Goal: Navigation & Orientation: Find specific page/section

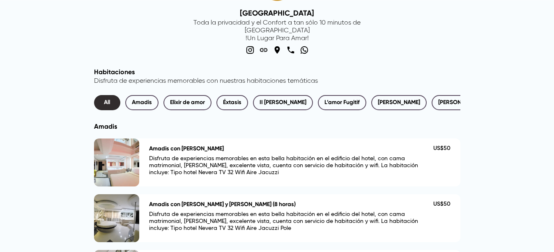
scroll to position [84, 0]
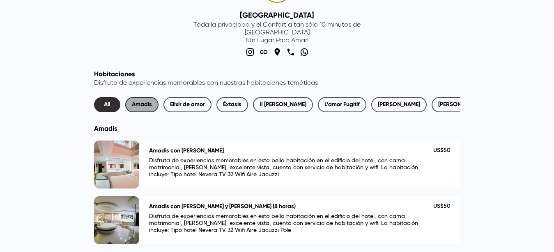
click at [138, 102] on span "Amadis" at bounding box center [142, 105] width 20 height 10
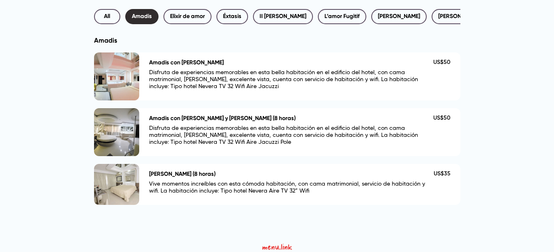
scroll to position [183, 0]
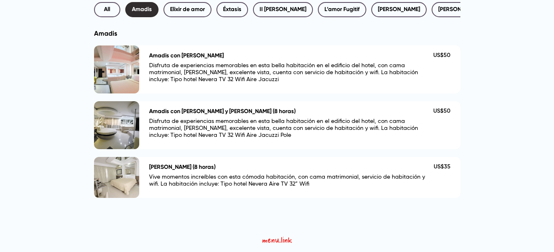
click at [128, 123] on div at bounding box center [116, 125] width 45 height 48
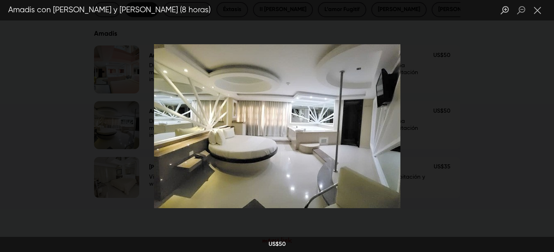
click at [116, 57] on div "Lightbox" at bounding box center [277, 126] width 554 height 252
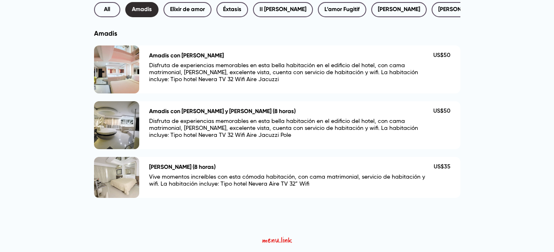
click at [124, 72] on div at bounding box center [116, 70] width 45 height 48
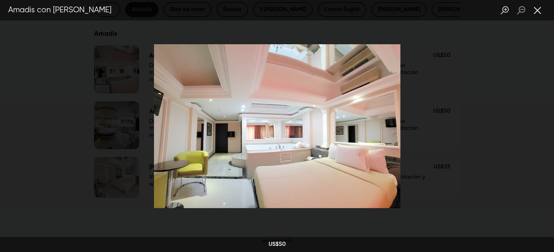
click at [535, 10] on button "Close lightbox" at bounding box center [537, 10] width 16 height 14
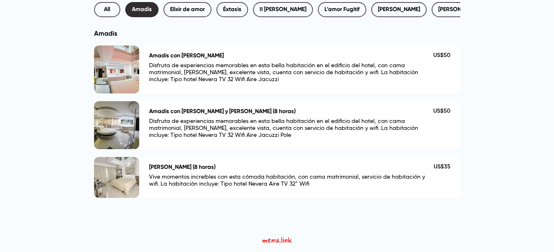
click at [128, 128] on div at bounding box center [116, 125] width 45 height 48
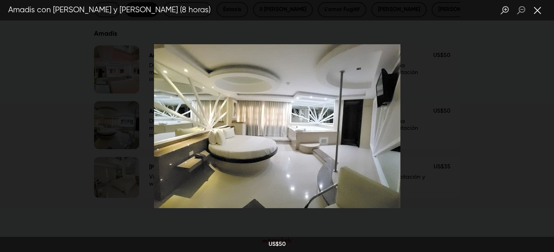
click at [537, 9] on button "Close lightbox" at bounding box center [537, 10] width 16 height 14
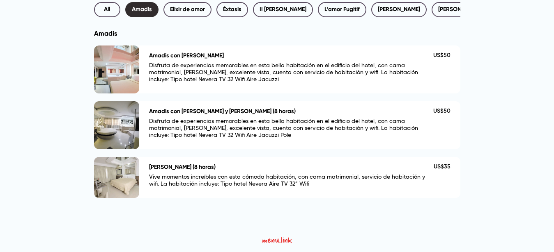
scroll to position [0, 0]
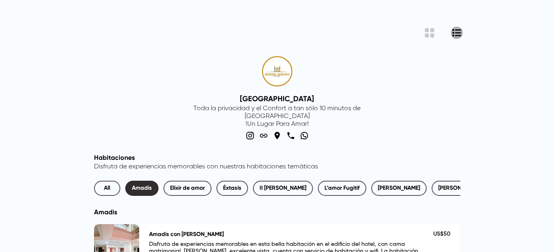
click at [456, 33] on icon "List View Button" at bounding box center [456, 32] width 9 height 7
